Goal: Task Accomplishment & Management: Manage account settings

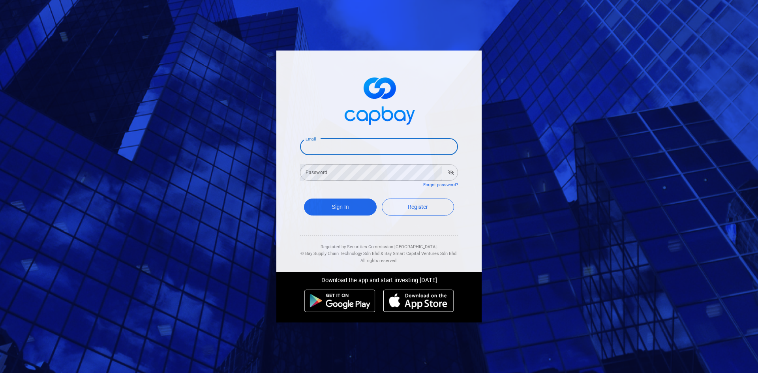
drag, startPoint x: 326, startPoint y: 149, endPoint x: 337, endPoint y: 162, distance: 17.3
click at [325, 150] on input "Email" at bounding box center [379, 147] width 158 height 17
type input "[EMAIL_ADDRESS][DOMAIN_NAME]"
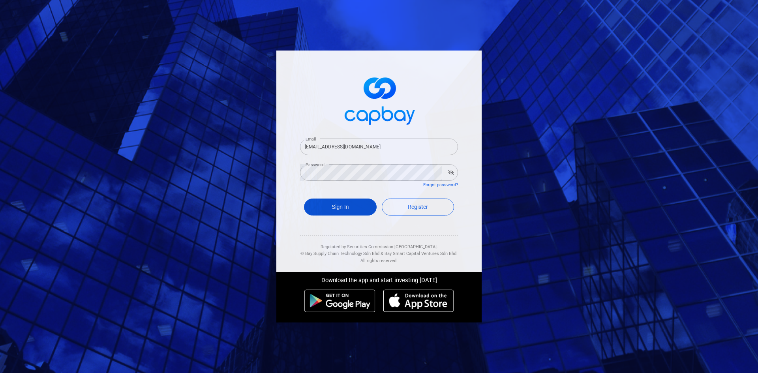
click at [355, 214] on button "Sign In" at bounding box center [340, 207] width 73 height 17
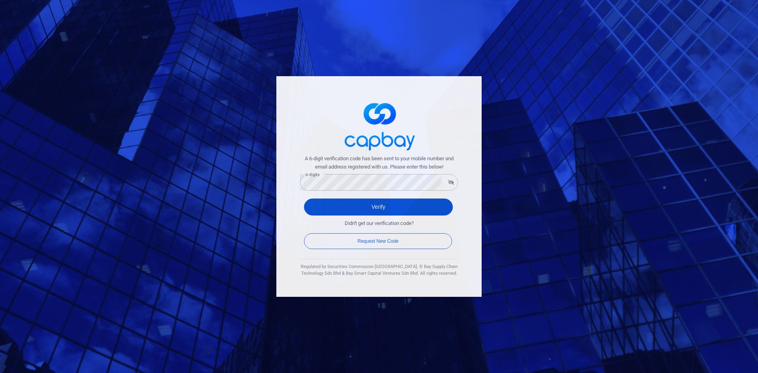
click at [379, 205] on button "Verify" at bounding box center [378, 207] width 149 height 17
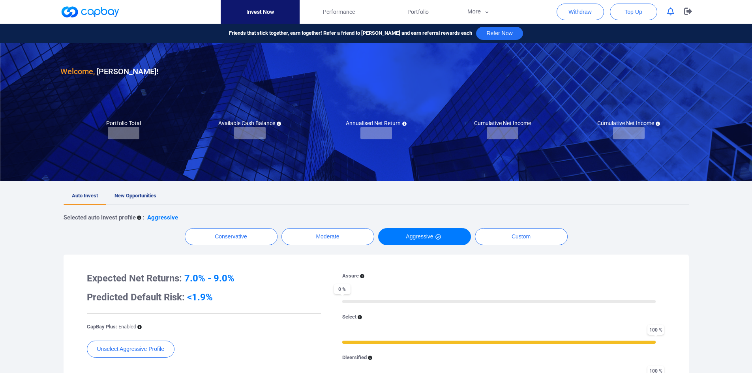
checkbox input "true"
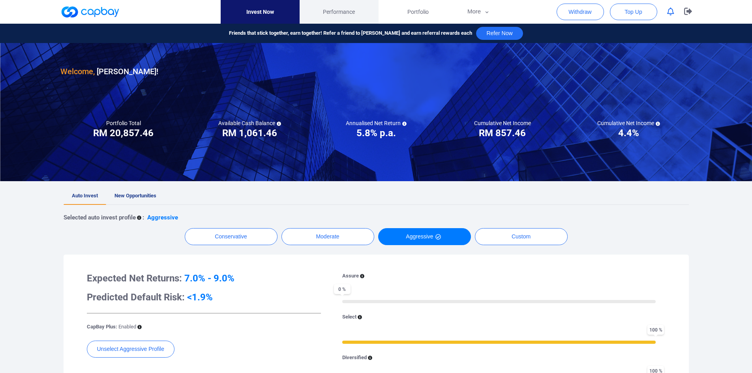
click at [344, 11] on span "Performance" at bounding box center [339, 12] width 32 height 9
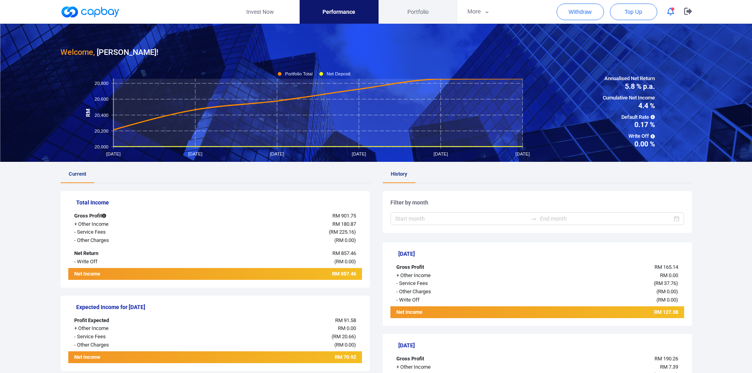
click at [414, 10] on span "Portfolio" at bounding box center [417, 12] width 21 height 9
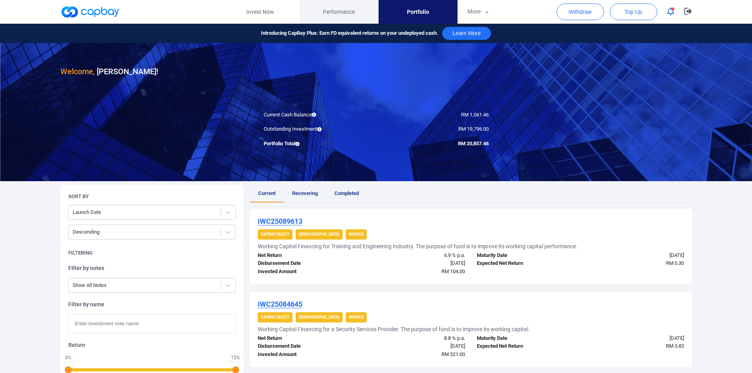
click at [332, 12] on span "Performance" at bounding box center [339, 12] width 32 height 9
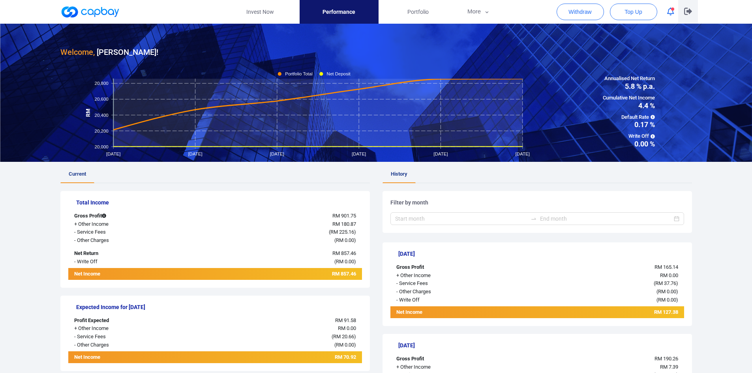
click at [688, 11] on icon "button" at bounding box center [688, 11] width 8 height 7
